Goal: Entertainment & Leisure: Consume media (video, audio)

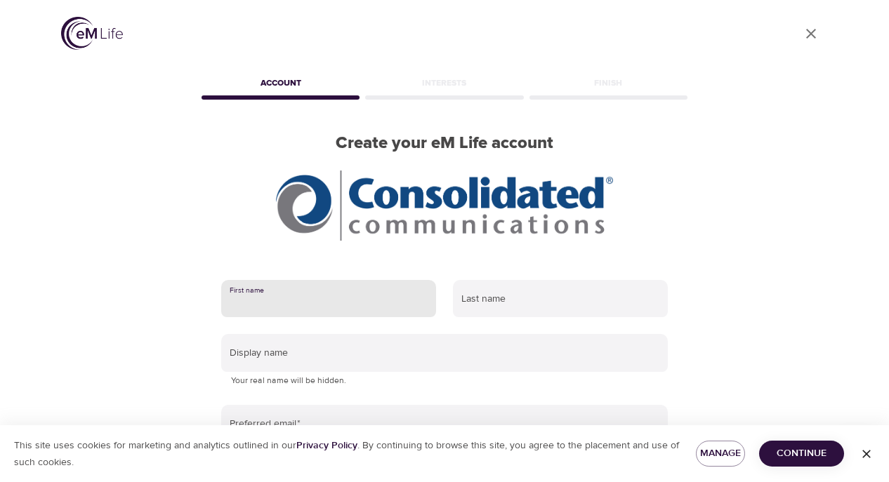
scroll to position [243, 0]
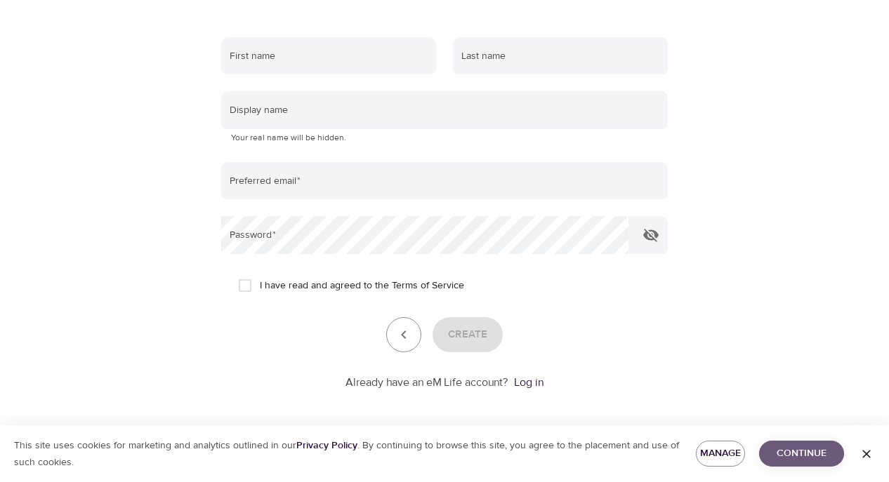
click at [794, 459] on span "Continue" at bounding box center [801, 454] width 62 height 18
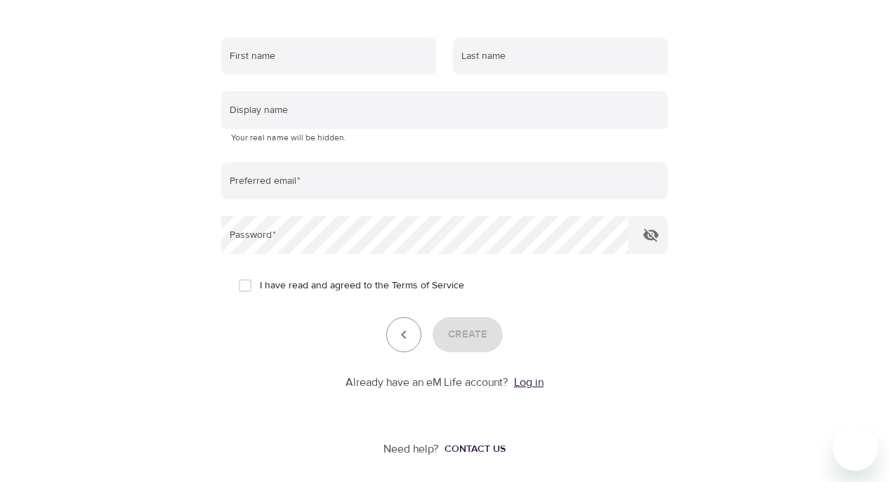
click at [525, 381] on link "Log in" at bounding box center [528, 383] width 29 height 14
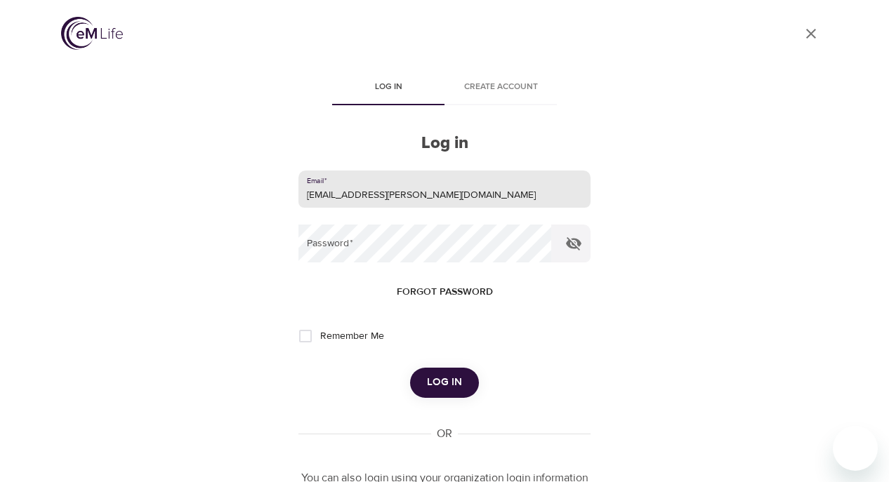
click at [444, 381] on button "Log in" at bounding box center [444, 382] width 69 height 29
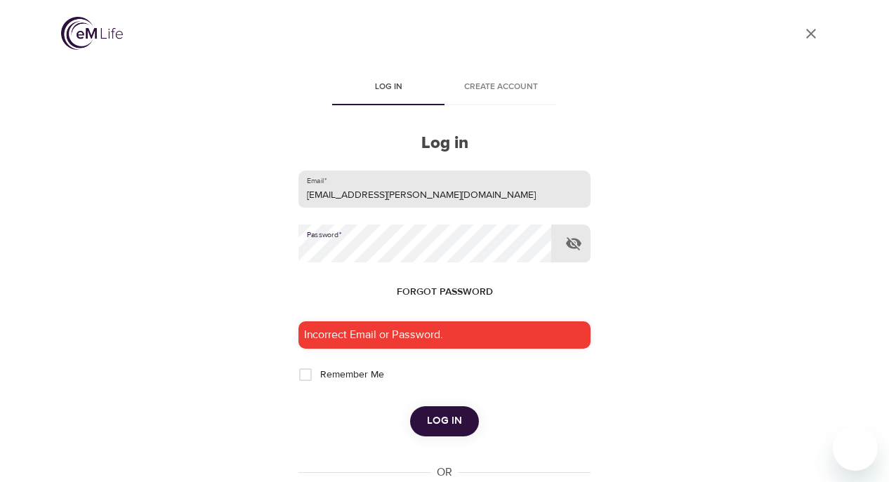
click at [448, 192] on input "ray.rolison@consolidated.net" at bounding box center [444, 190] width 292 height 38
type input "ray.rolison@consolidated.com"
click at [466, 311] on form "Email   * ray.rolison@consolidated.com Password   * Forgot password Incorrect E…" at bounding box center [444, 304] width 292 height 266
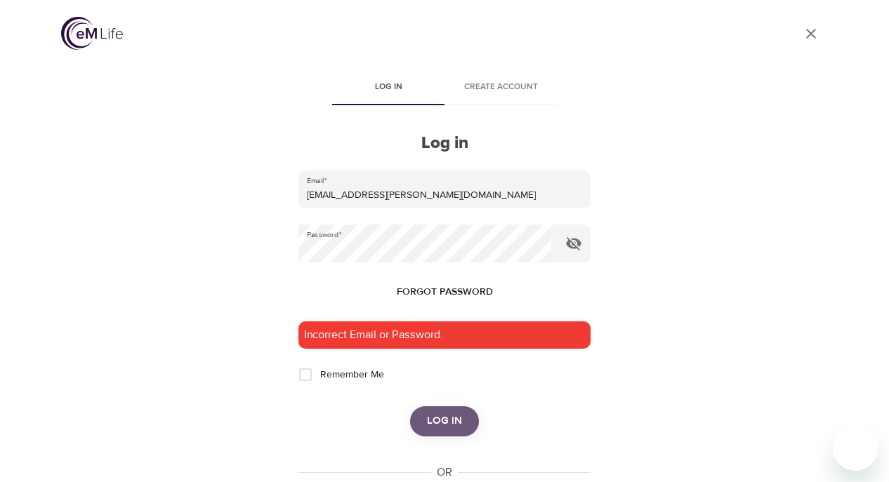
click at [455, 416] on span "Log in" at bounding box center [444, 421] width 35 height 18
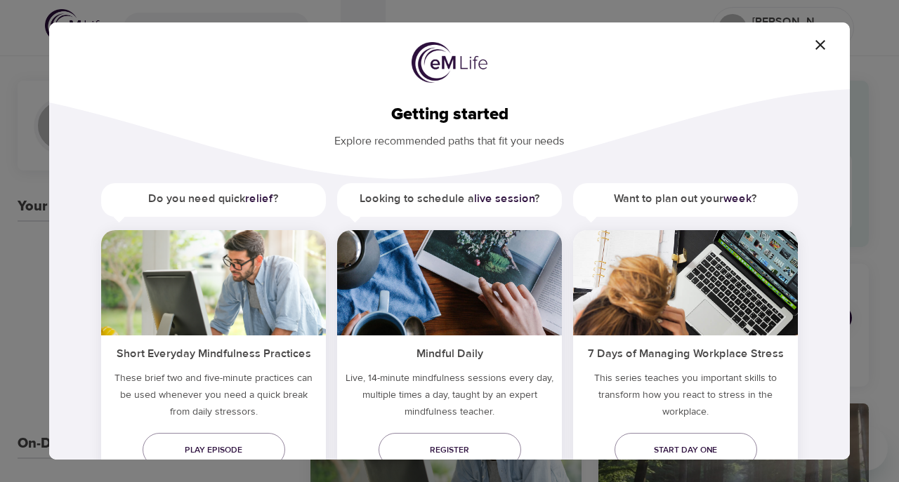
scroll to position [53, 0]
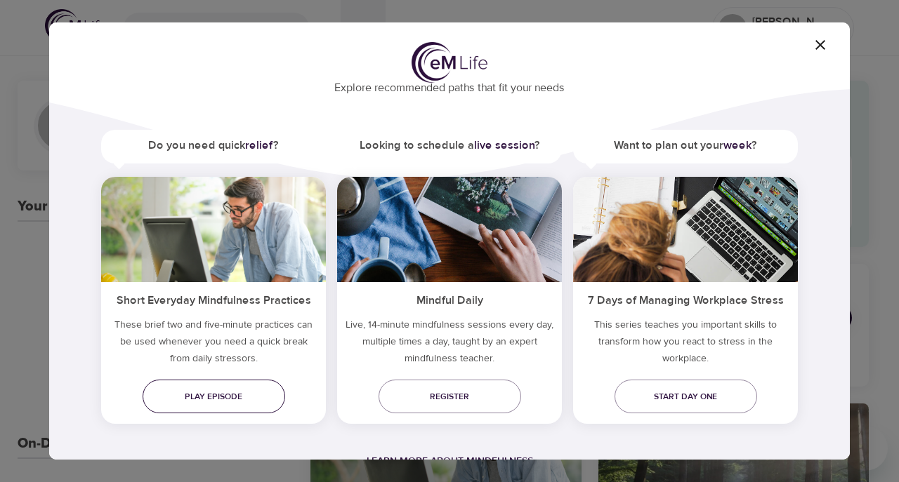
click at [253, 400] on span "Play episode" at bounding box center [214, 397] width 120 height 15
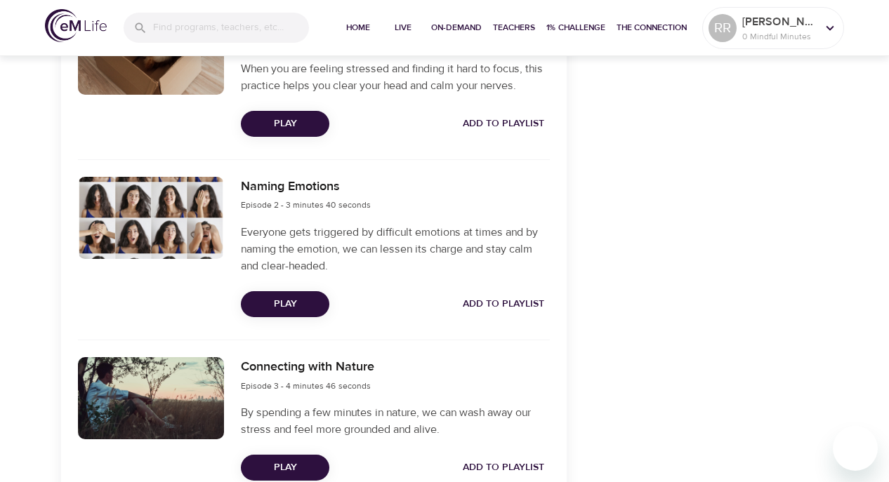
scroll to position [472, 0]
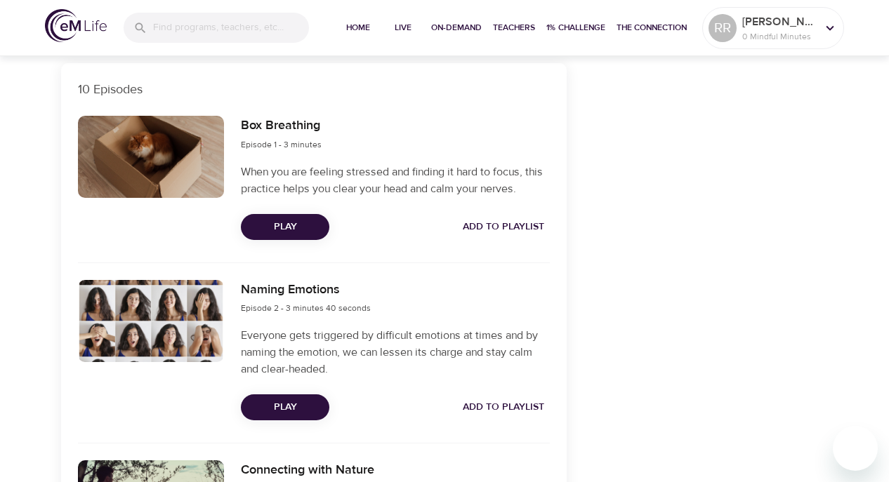
click at [293, 232] on span "Play" at bounding box center [285, 227] width 66 height 18
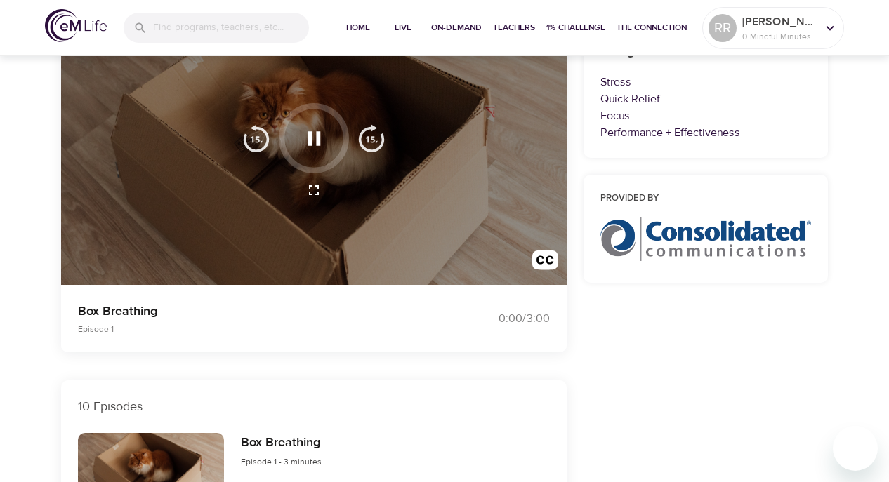
scroll to position [106, 0]
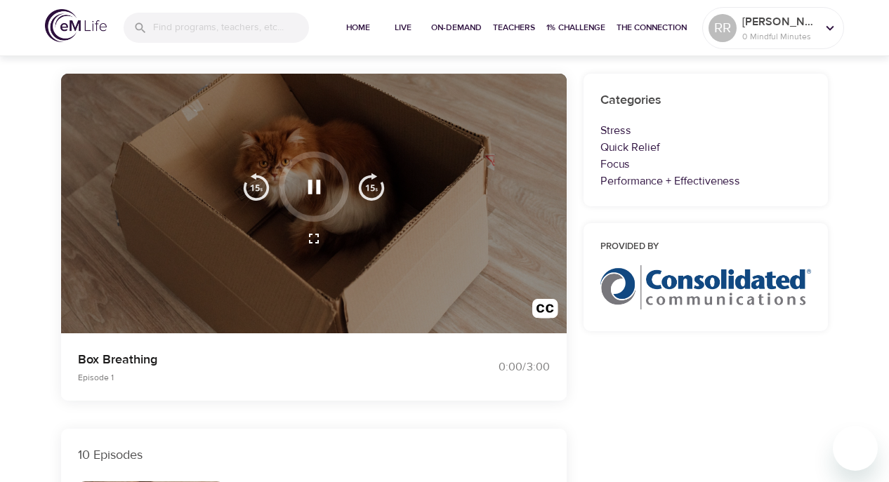
click at [313, 298] on div at bounding box center [314, 204] width 506 height 261
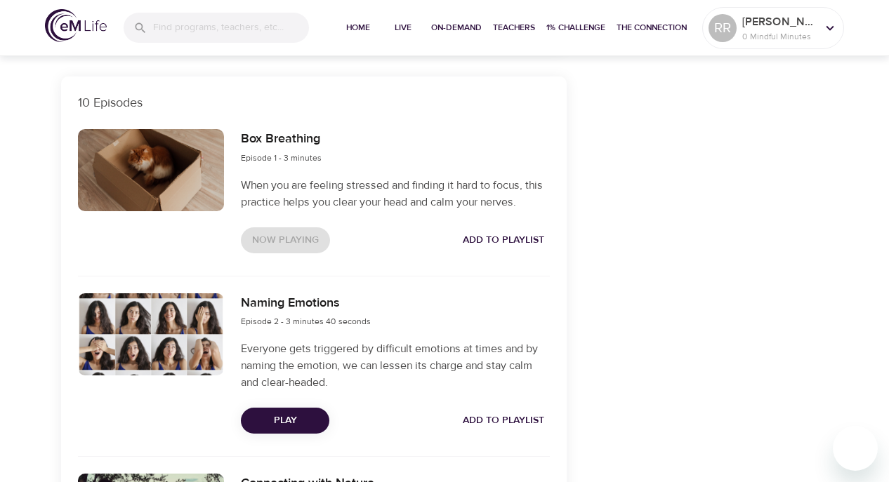
scroll to position [491, 0]
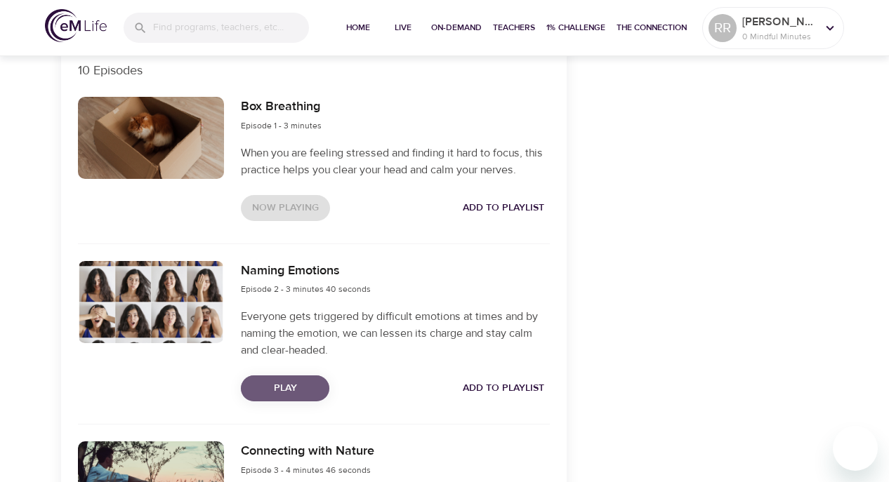
click at [267, 385] on span "Play" at bounding box center [285, 389] width 66 height 18
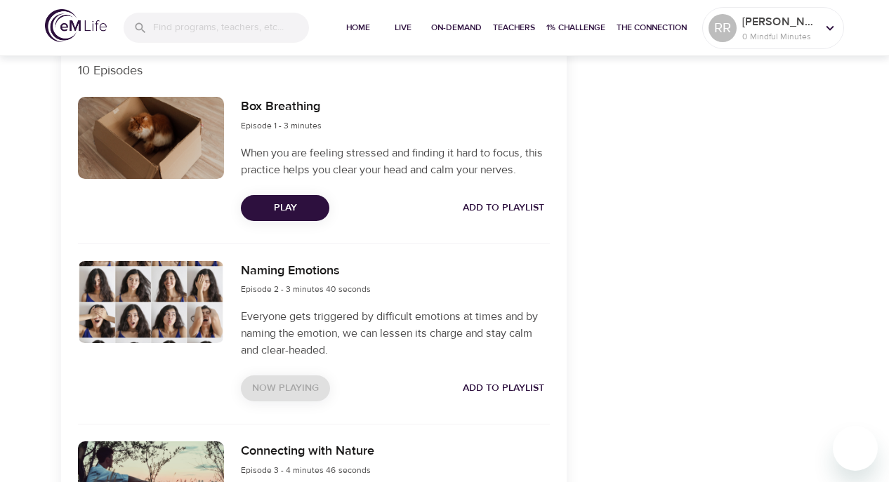
scroll to position [0, 0]
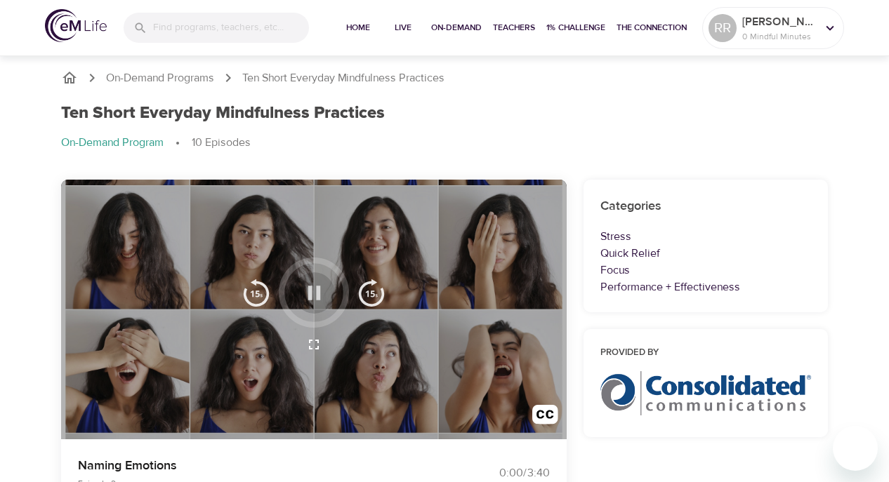
click at [309, 302] on icon "button" at bounding box center [314, 293] width 25 height 25
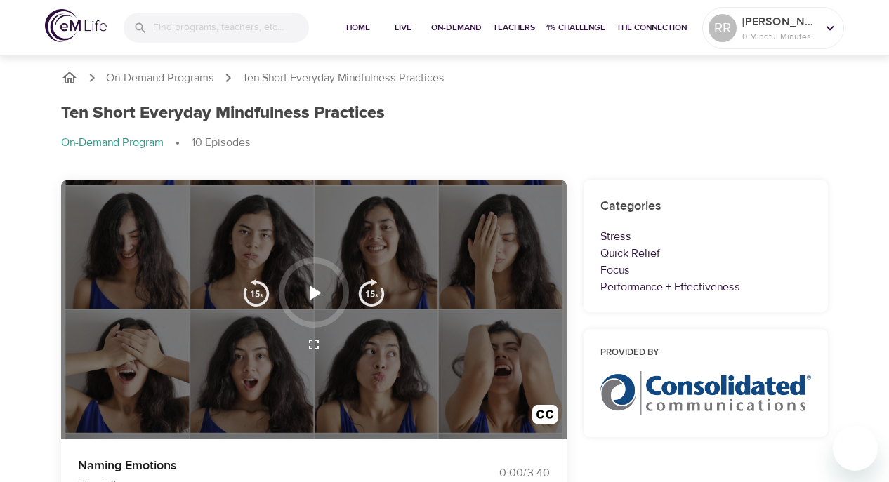
click at [311, 298] on icon "button" at bounding box center [315, 293] width 11 height 14
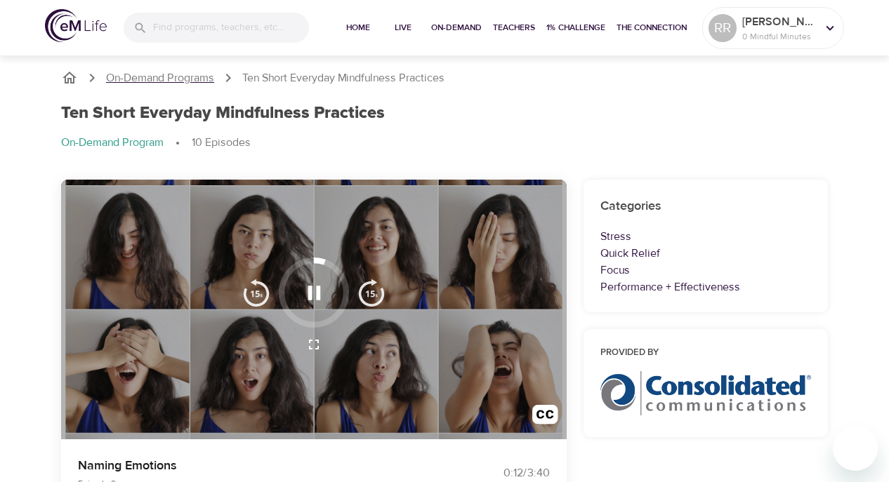
click at [183, 80] on p "On-Demand Programs" at bounding box center [160, 78] width 108 height 16
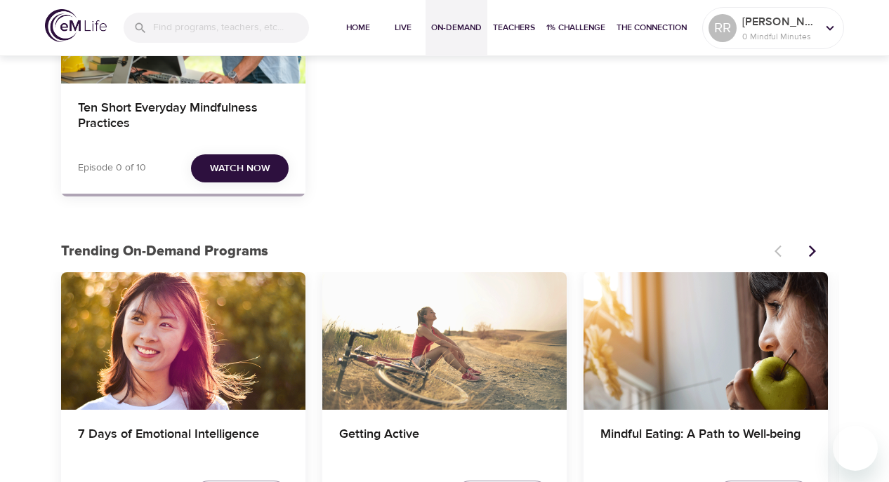
scroll to position [155, 0]
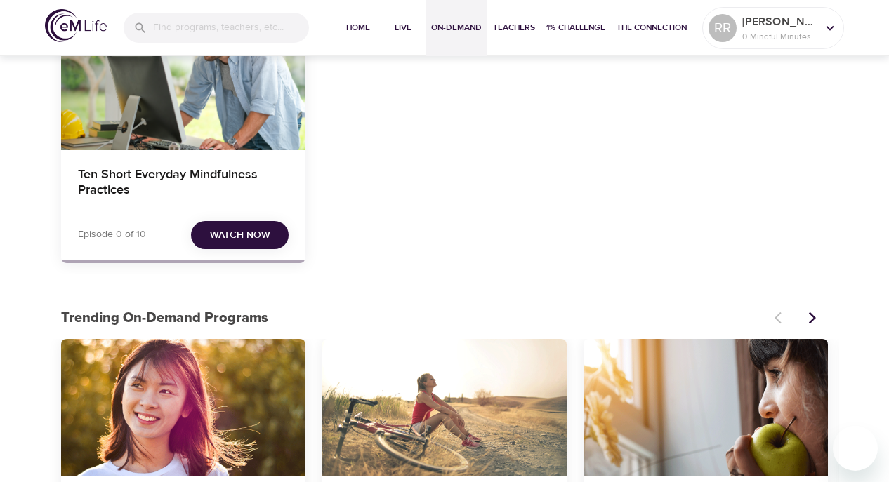
click at [237, 232] on span "Watch Now" at bounding box center [240, 236] width 60 height 18
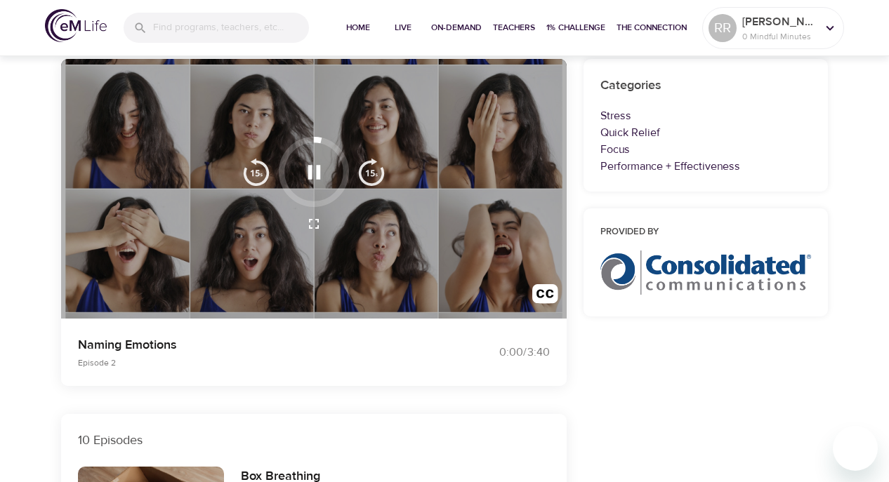
scroll to position [379, 0]
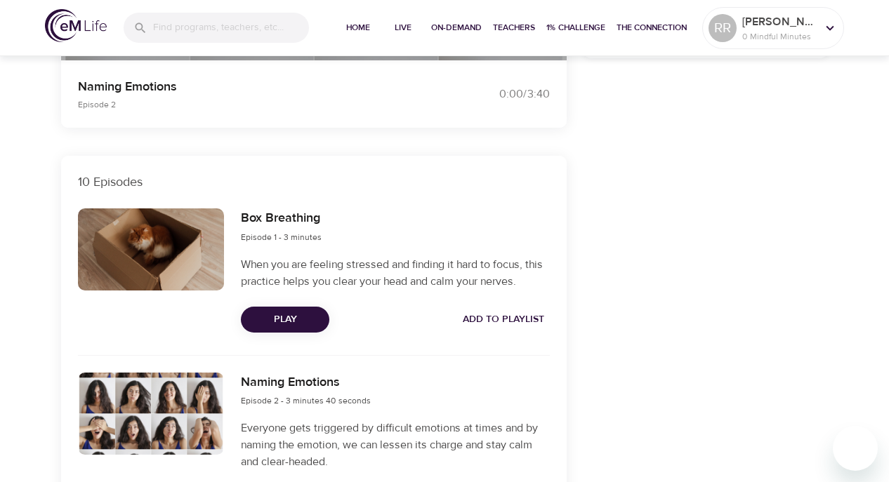
click at [268, 312] on span "Play" at bounding box center [285, 320] width 66 height 18
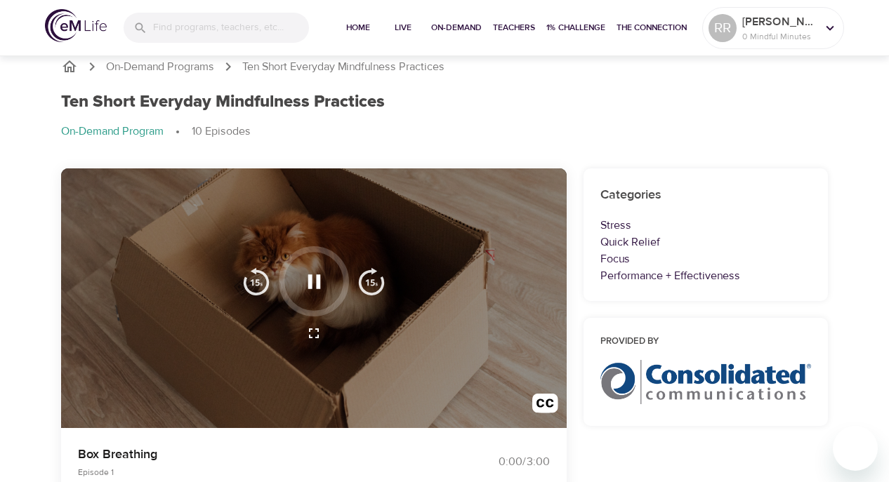
scroll to position [0, 0]
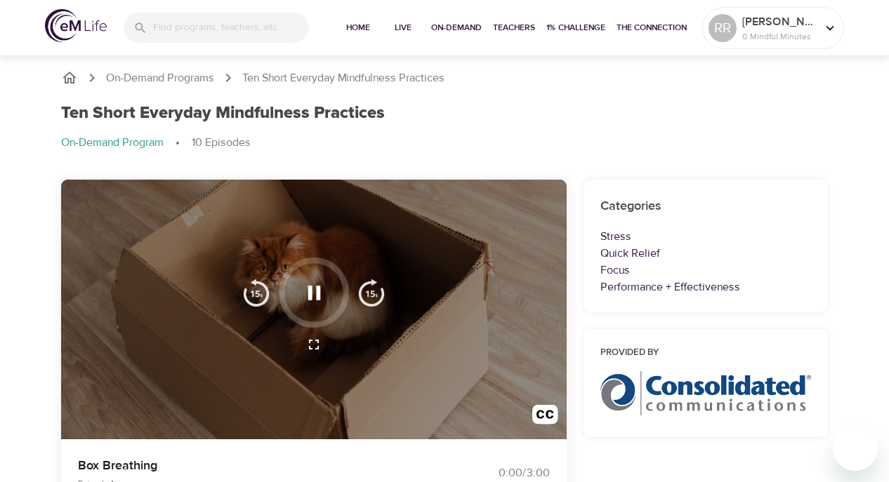
click at [275, 321] on div at bounding box center [314, 293] width 160 height 70
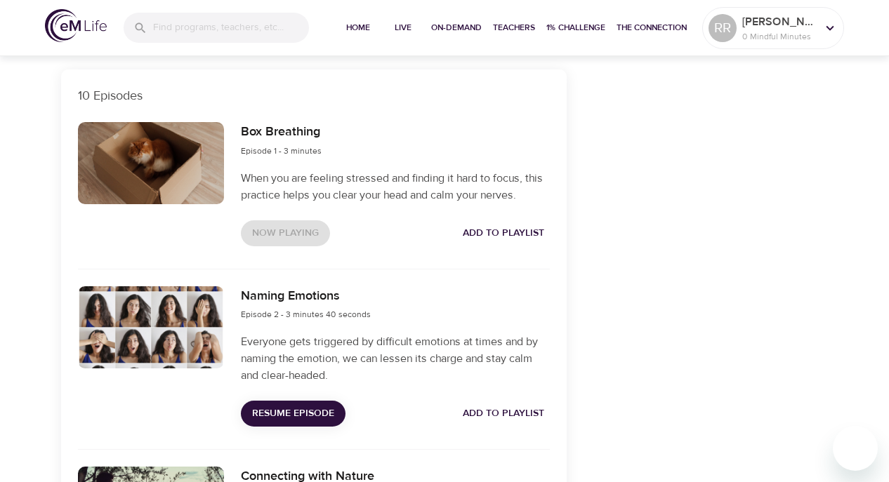
scroll to position [624, 0]
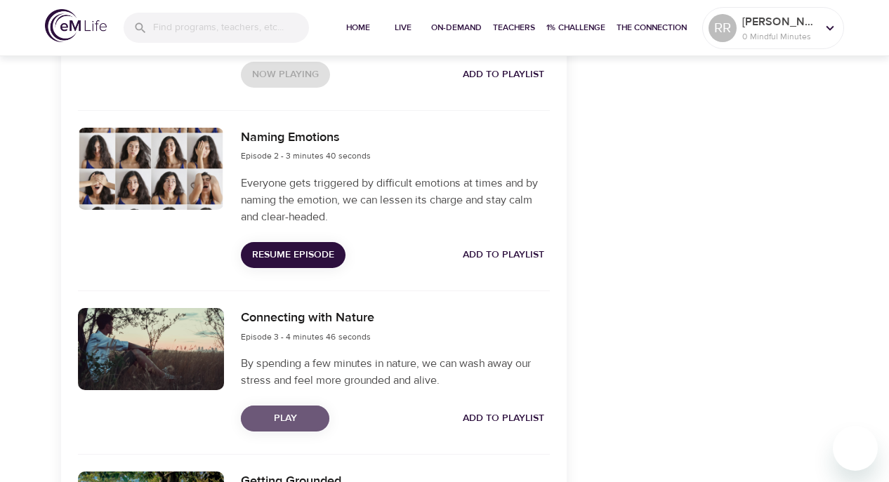
click at [301, 411] on span "Play" at bounding box center [285, 419] width 66 height 18
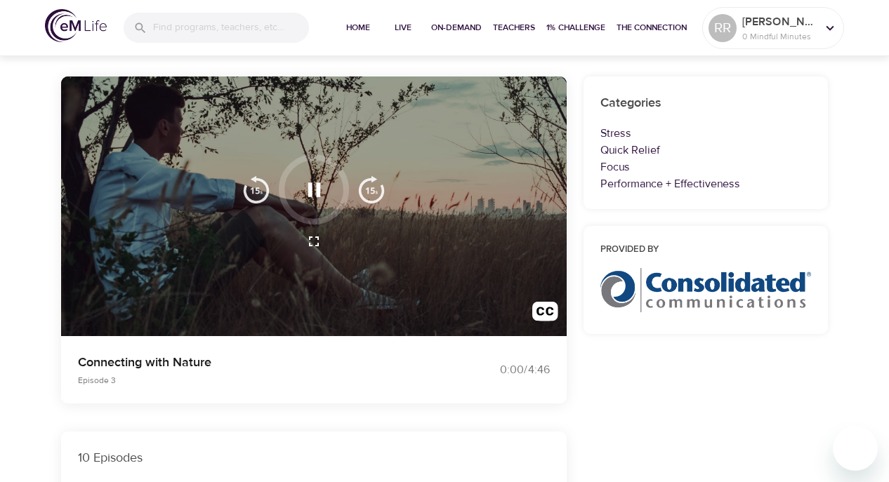
scroll to position [0, 0]
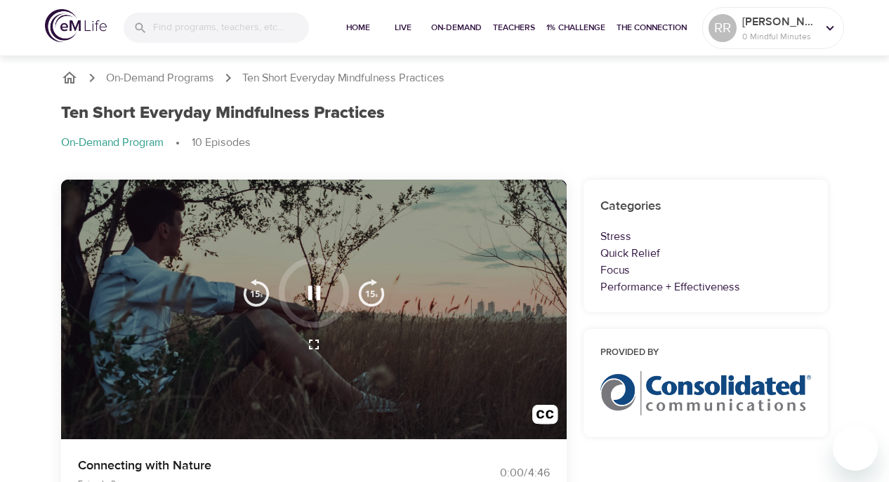
click at [262, 362] on div at bounding box center [314, 310] width 506 height 261
click at [299, 237] on div at bounding box center [314, 310] width 506 height 261
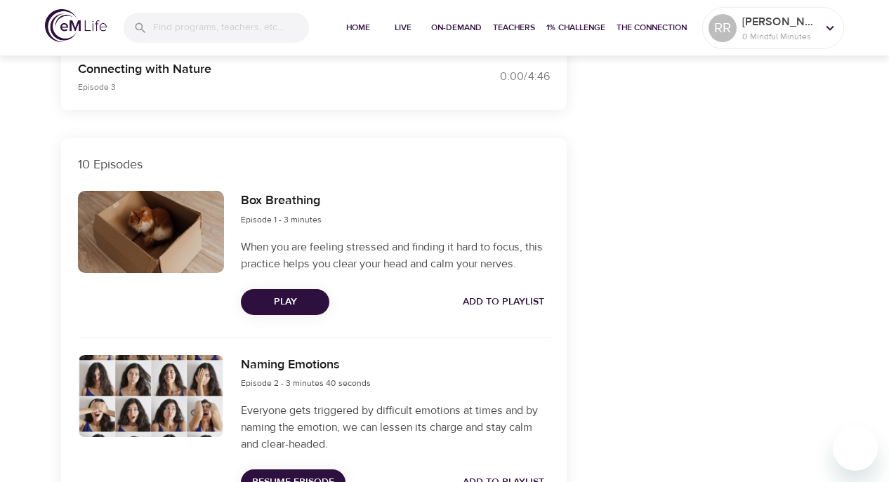
scroll to position [515, 0]
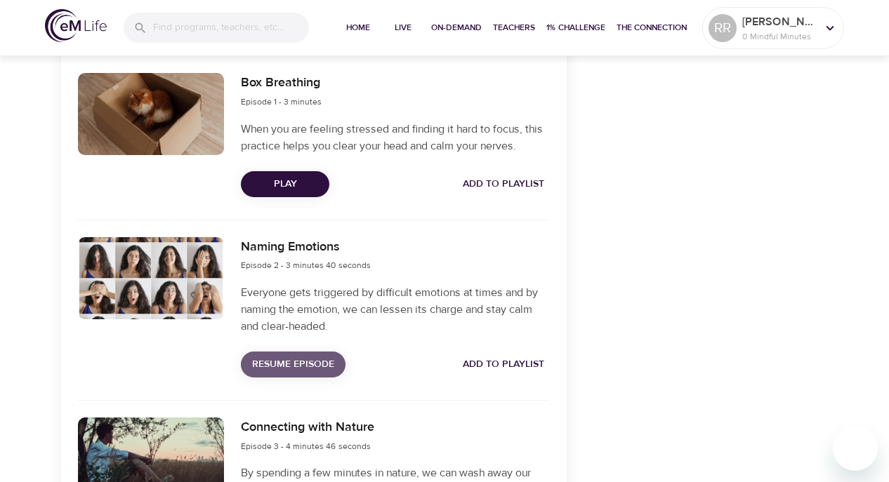
click at [283, 367] on span "Resume Episode" at bounding box center [293, 365] width 82 height 18
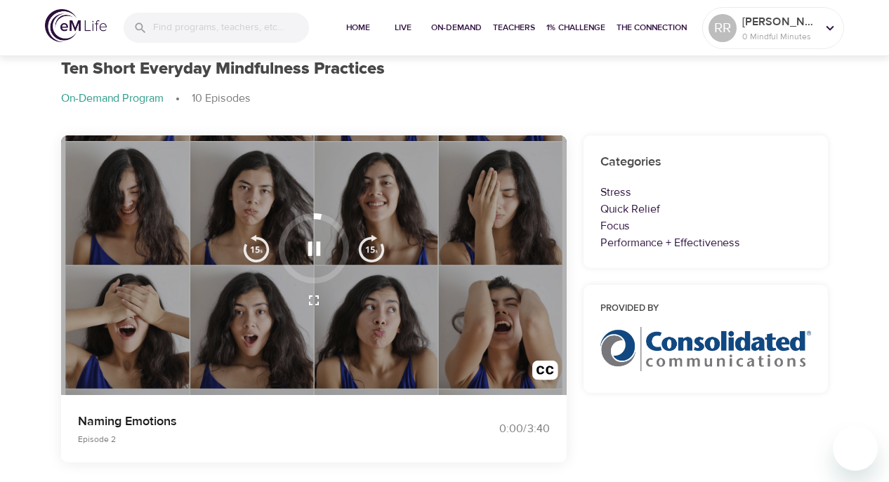
scroll to position [0, 0]
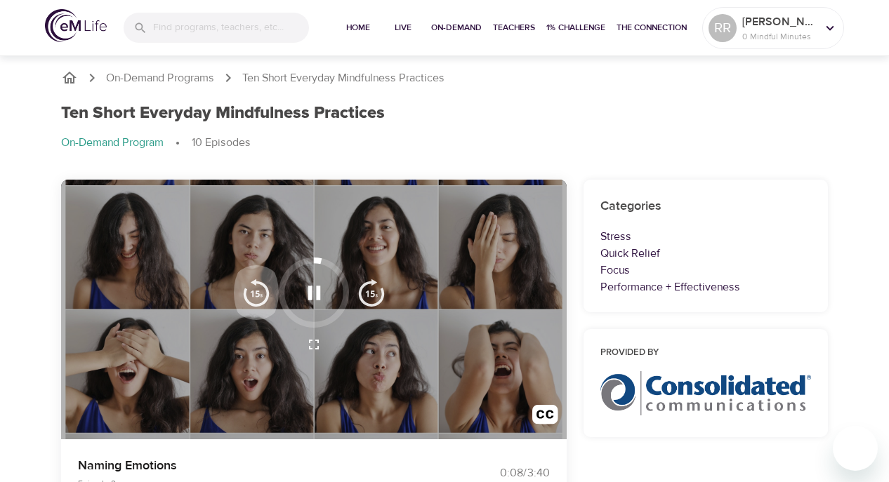
click at [259, 324] on button "button" at bounding box center [256, 293] width 45 height 70
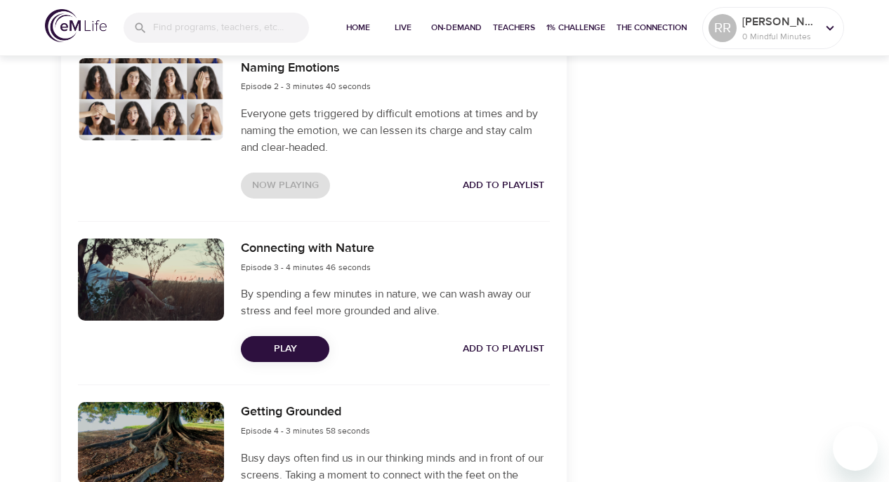
scroll to position [526, 0]
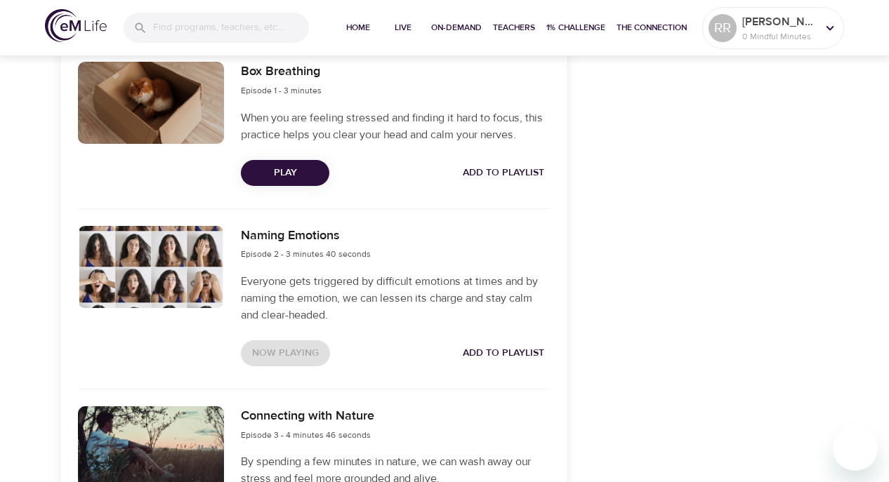
click at [183, 262] on div at bounding box center [151, 267] width 146 height 82
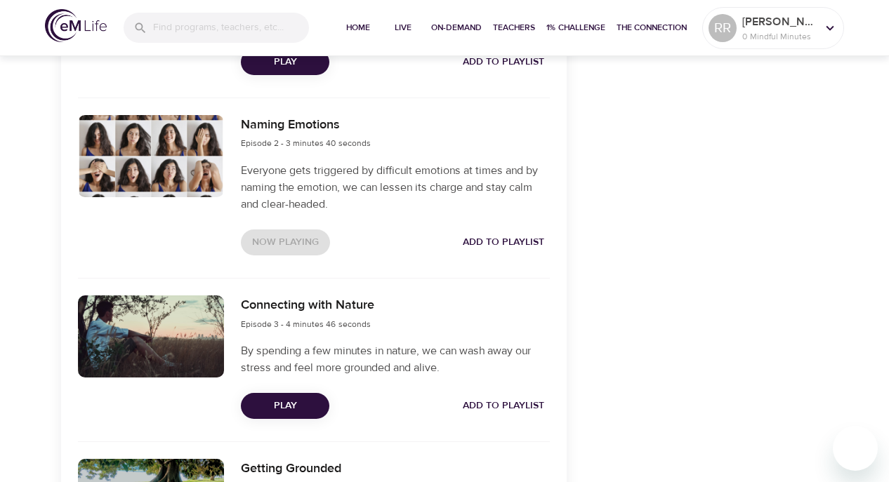
click at [275, 408] on span "Play" at bounding box center [285, 406] width 66 height 18
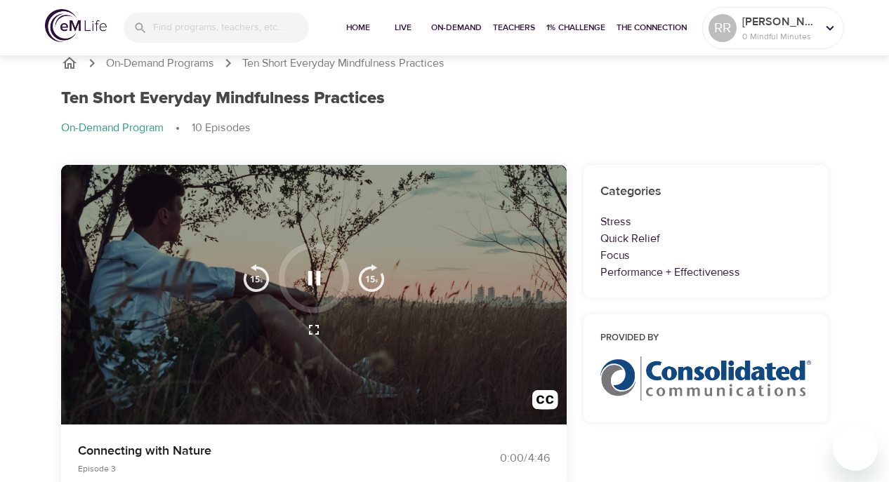
scroll to position [0, 0]
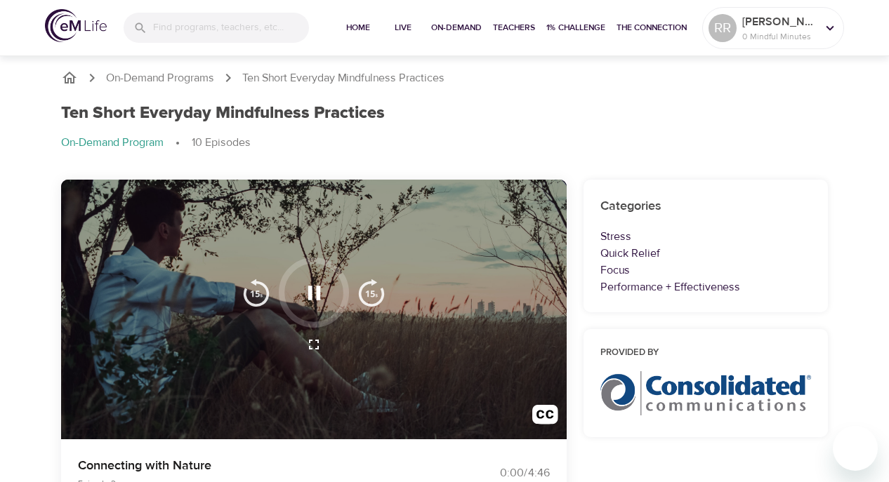
click at [244, 394] on div at bounding box center [314, 310] width 506 height 261
click at [317, 296] on icon "button" at bounding box center [314, 293] width 13 height 14
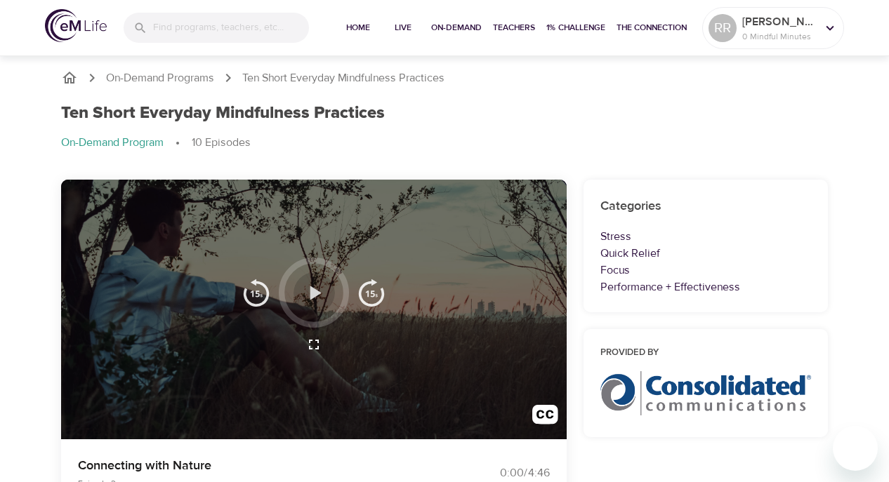
click at [317, 296] on icon "button" at bounding box center [314, 293] width 25 height 25
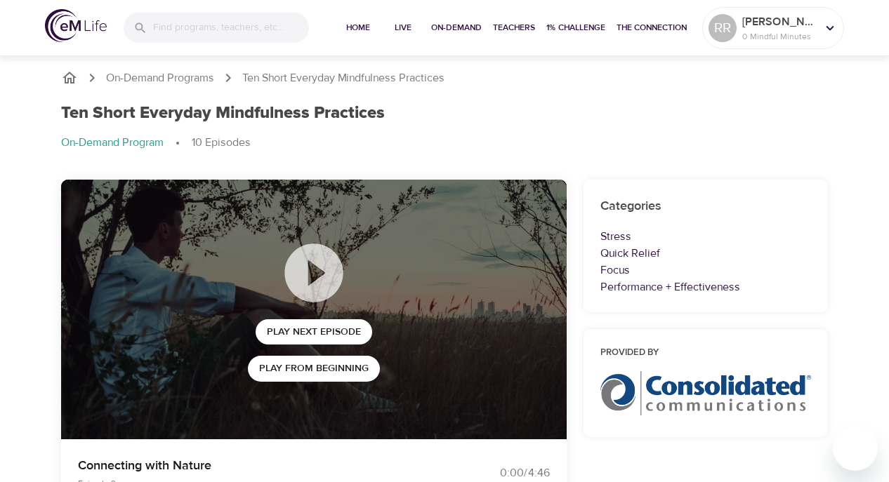
click at [65, 82] on icon "breadcrumb" at bounding box center [69, 78] width 14 height 12
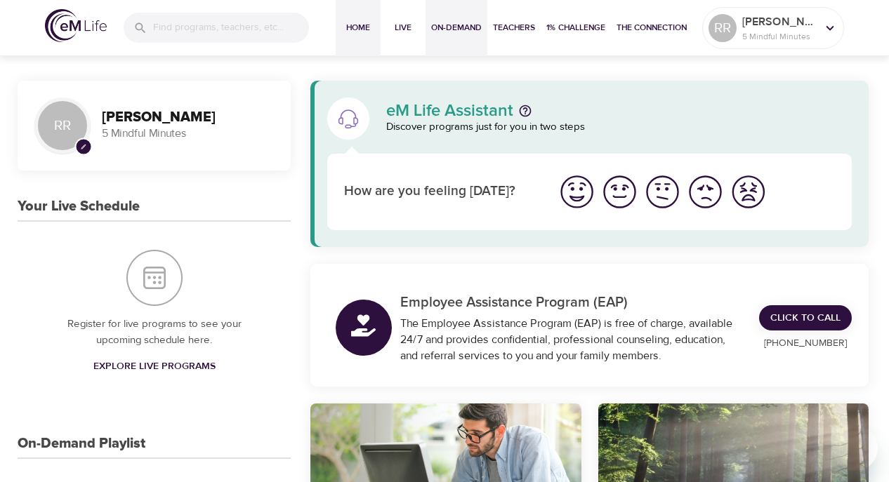
click at [434, 32] on span "On-Demand" at bounding box center [456, 27] width 51 height 15
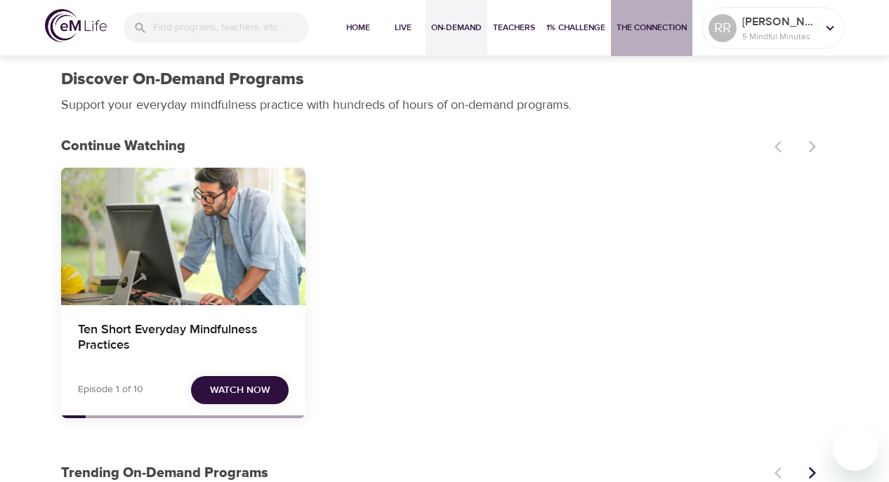
click at [660, 25] on span "The Connection" at bounding box center [652, 27] width 70 height 15
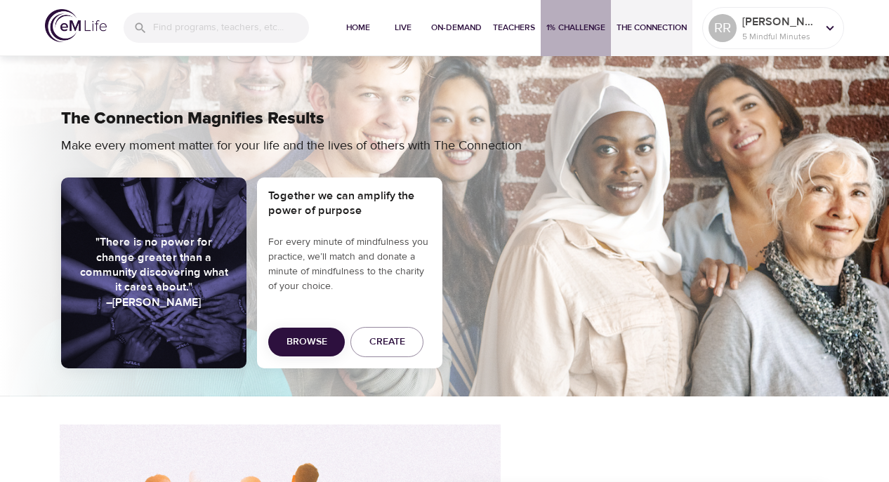
click at [570, 29] on span "1% Challenge" at bounding box center [575, 27] width 59 height 15
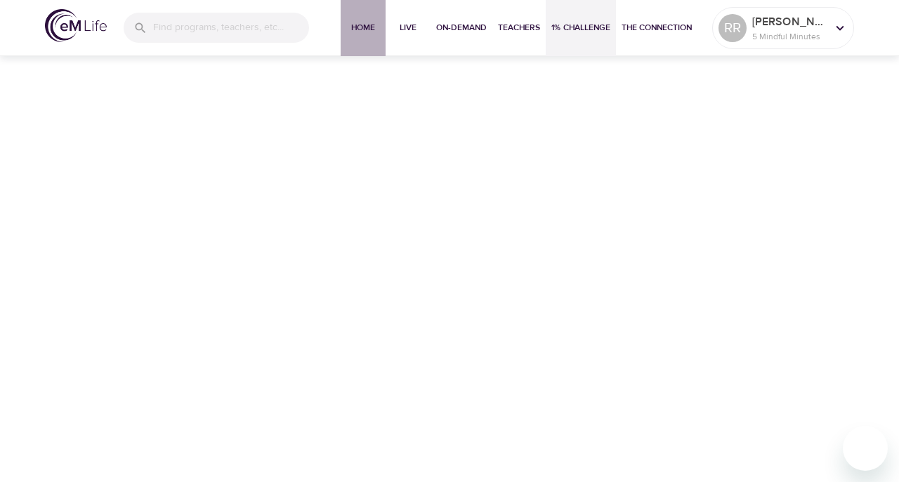
click at [360, 29] on span "Home" at bounding box center [363, 27] width 34 height 15
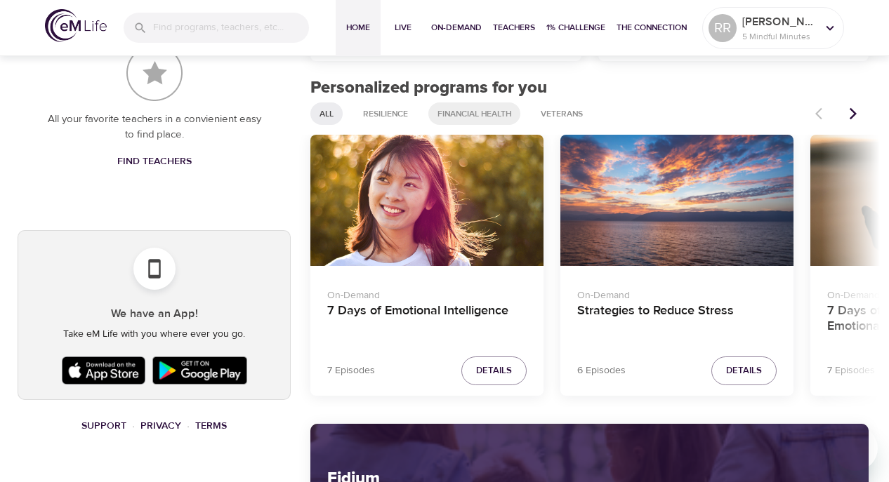
scroll to position [685, 0]
